Goal: Use online tool/utility: Utilize a website feature to perform a specific function

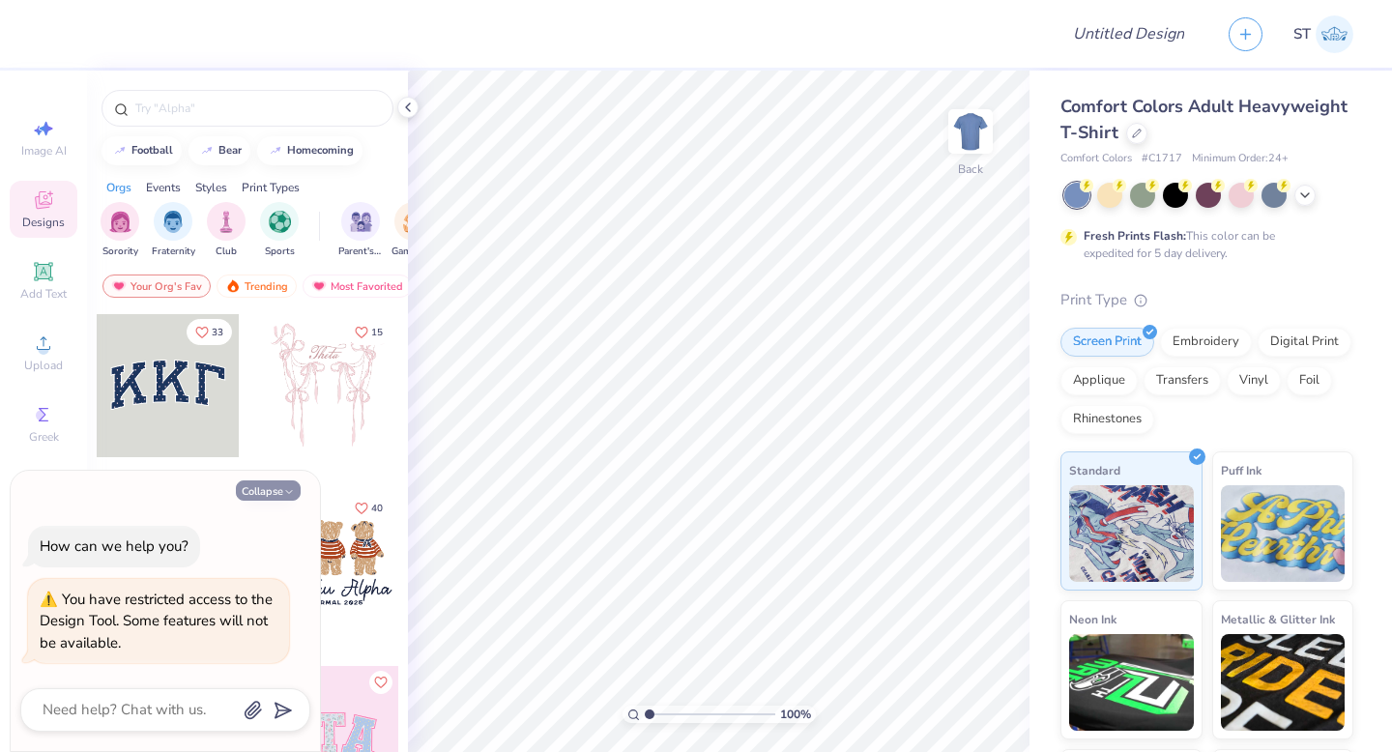
click at [277, 486] on button "Collapse" at bounding box center [268, 490] width 65 height 20
type textarea "x"
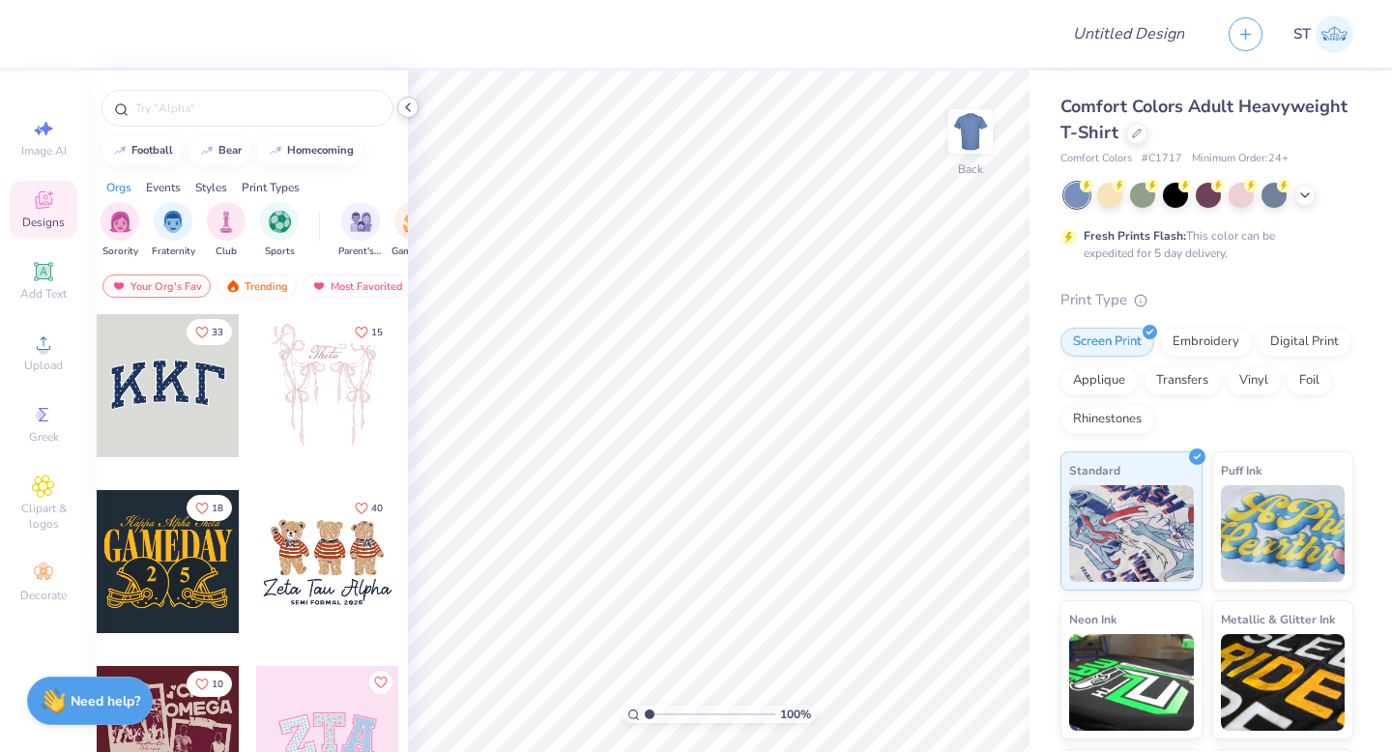
click at [409, 107] on icon at bounding box center [407, 107] width 15 height 15
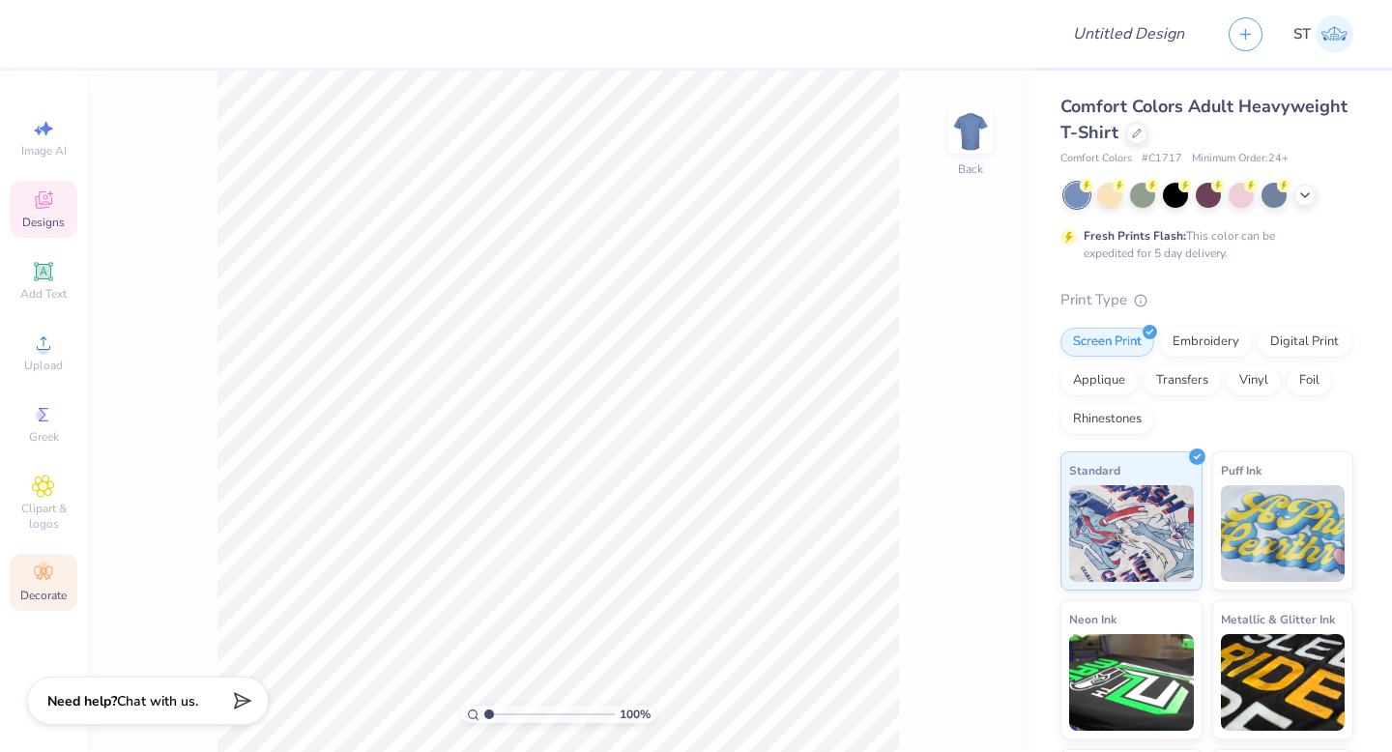
click at [30, 574] on div "Decorate" at bounding box center [44, 582] width 68 height 57
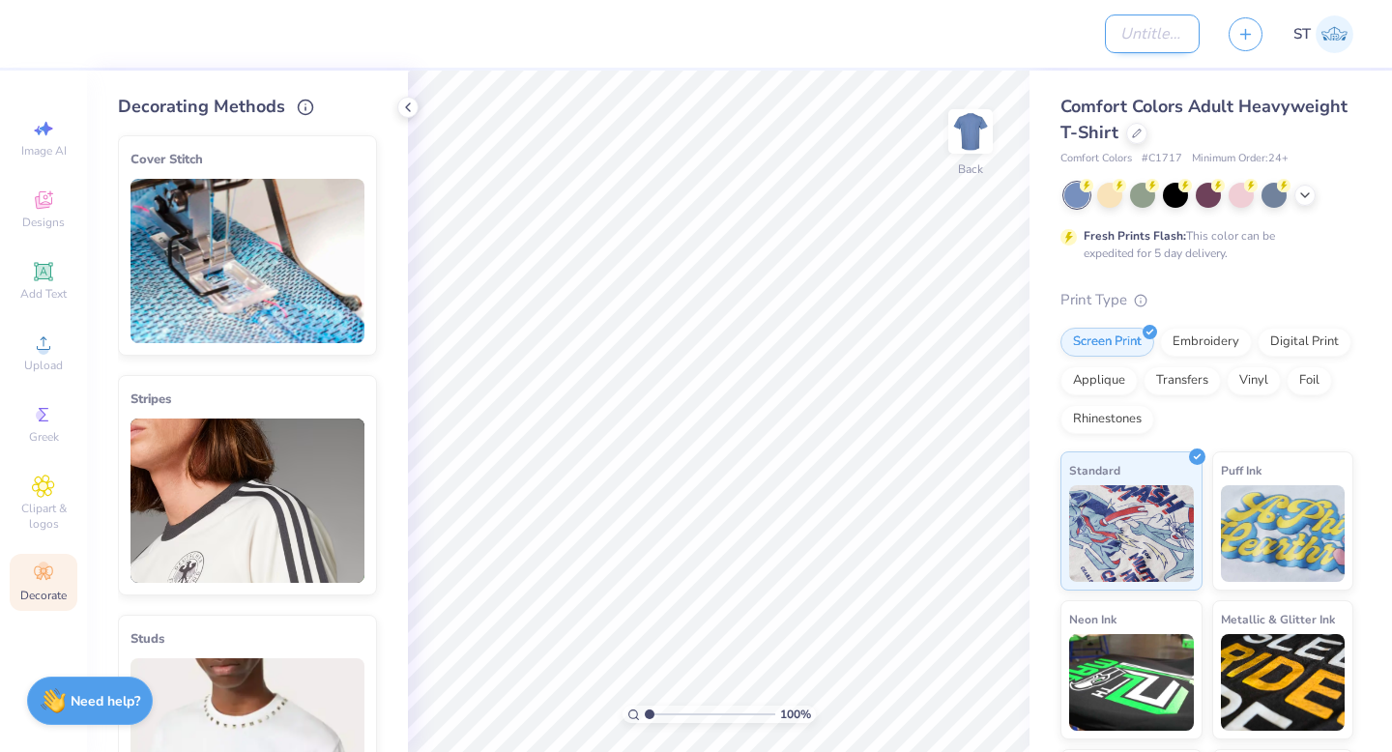
click at [1117, 31] on input "Design Title" at bounding box center [1152, 33] width 95 height 39
click at [404, 94] on div "Decorating Methods Cover Stitch Pick a Color Pick a Placement Neckline & arms N…" at bounding box center [247, 411] width 321 height 681
click at [404, 101] on icon at bounding box center [407, 107] width 15 height 15
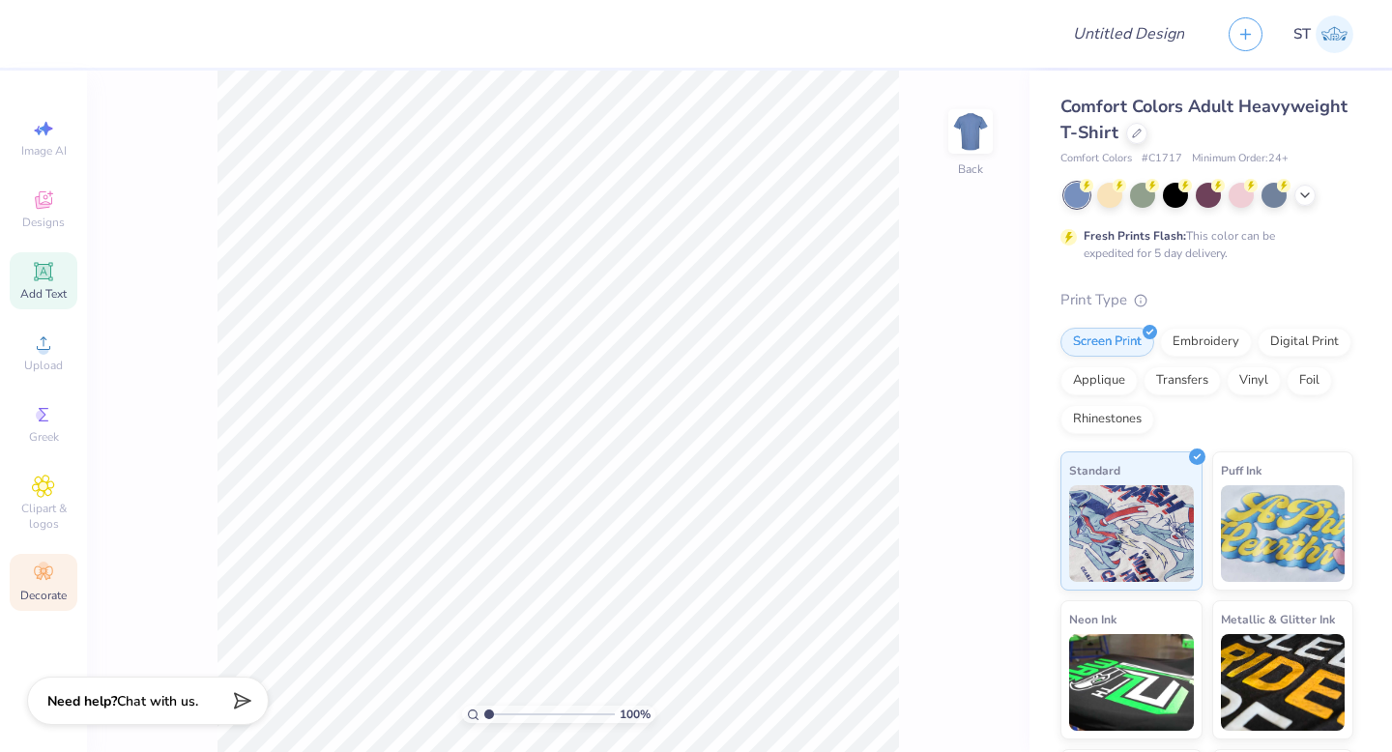
click at [47, 275] on icon at bounding box center [43, 271] width 14 height 14
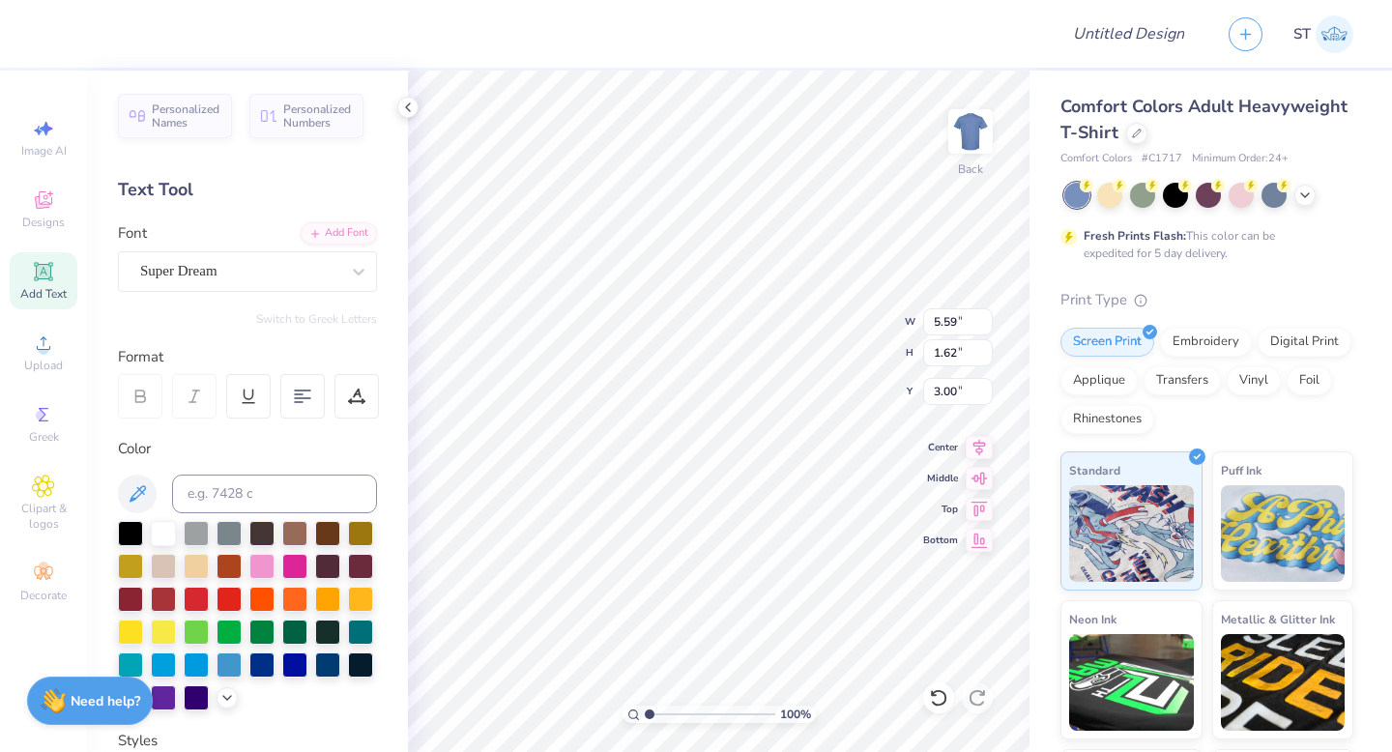
type input "3.00"
